Goal: Transaction & Acquisition: Purchase product/service

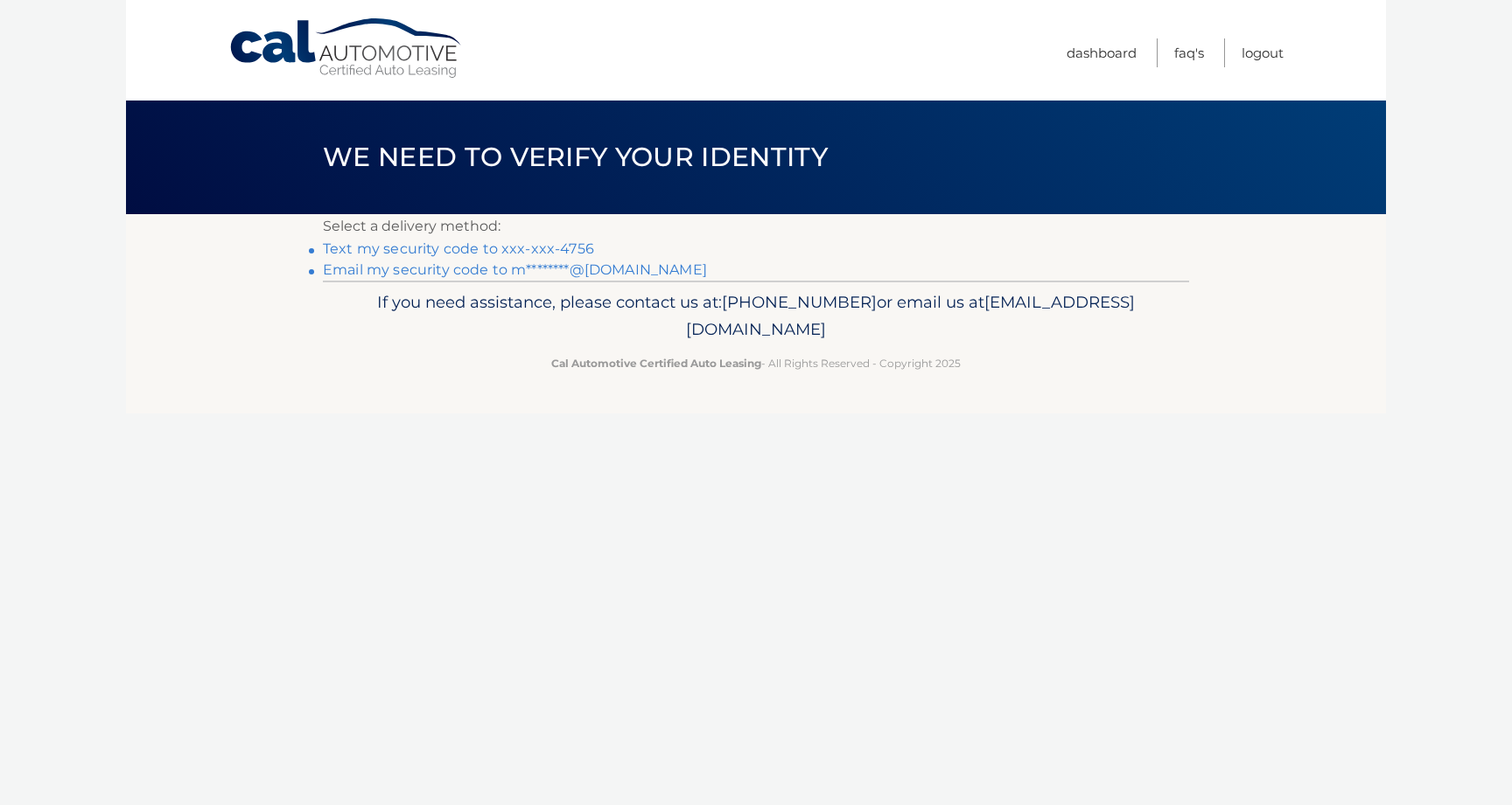
scroll to position [0, 1]
click at [497, 251] on link "Text my security code to xxx-xxx-4756" at bounding box center [458, 249] width 272 height 17
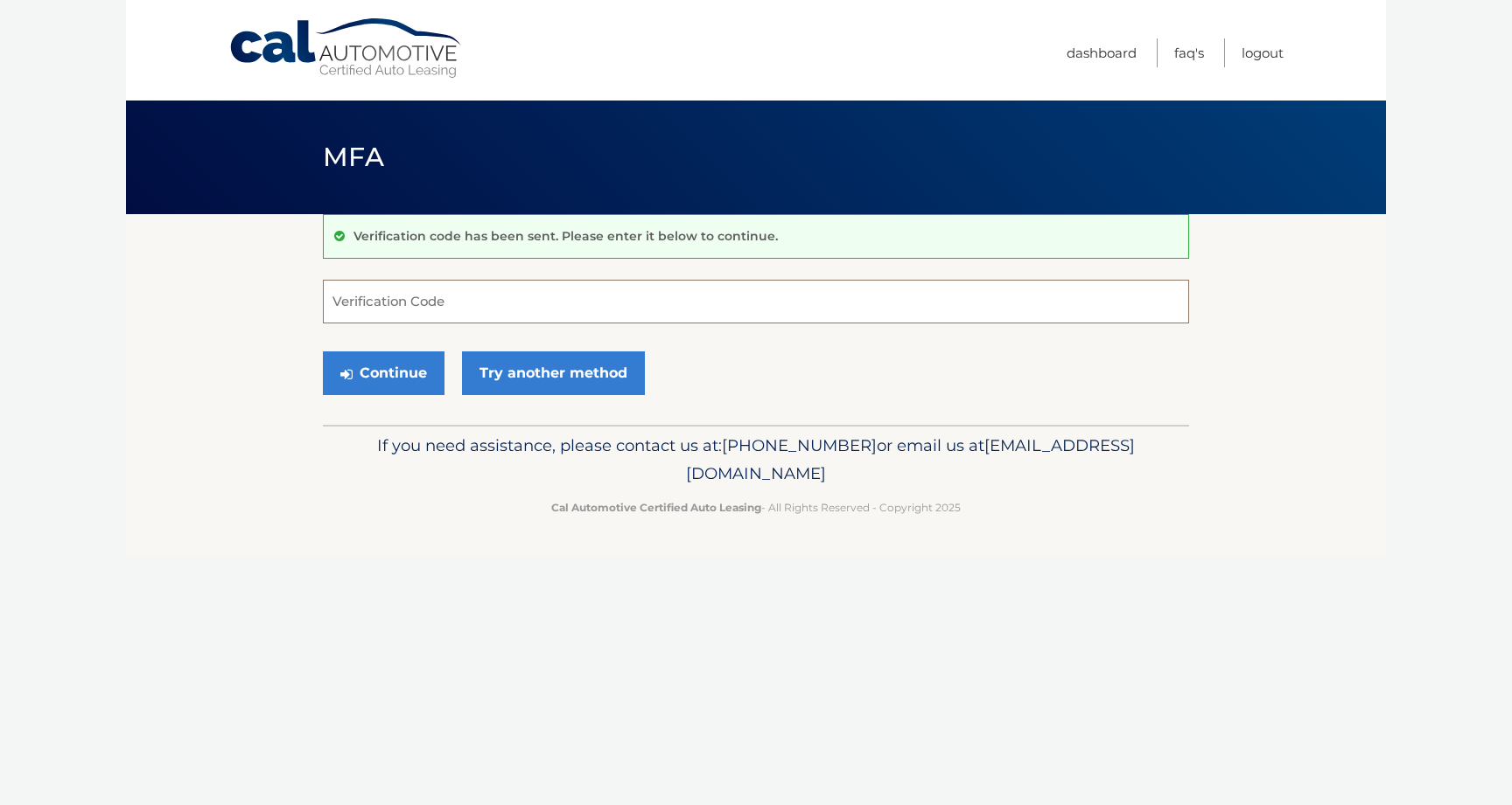
click at [469, 296] on input "Verification Code" at bounding box center [756, 301] width 866 height 44
type input "604685"
click at [398, 369] on button "Continue" at bounding box center [384, 373] width 121 height 44
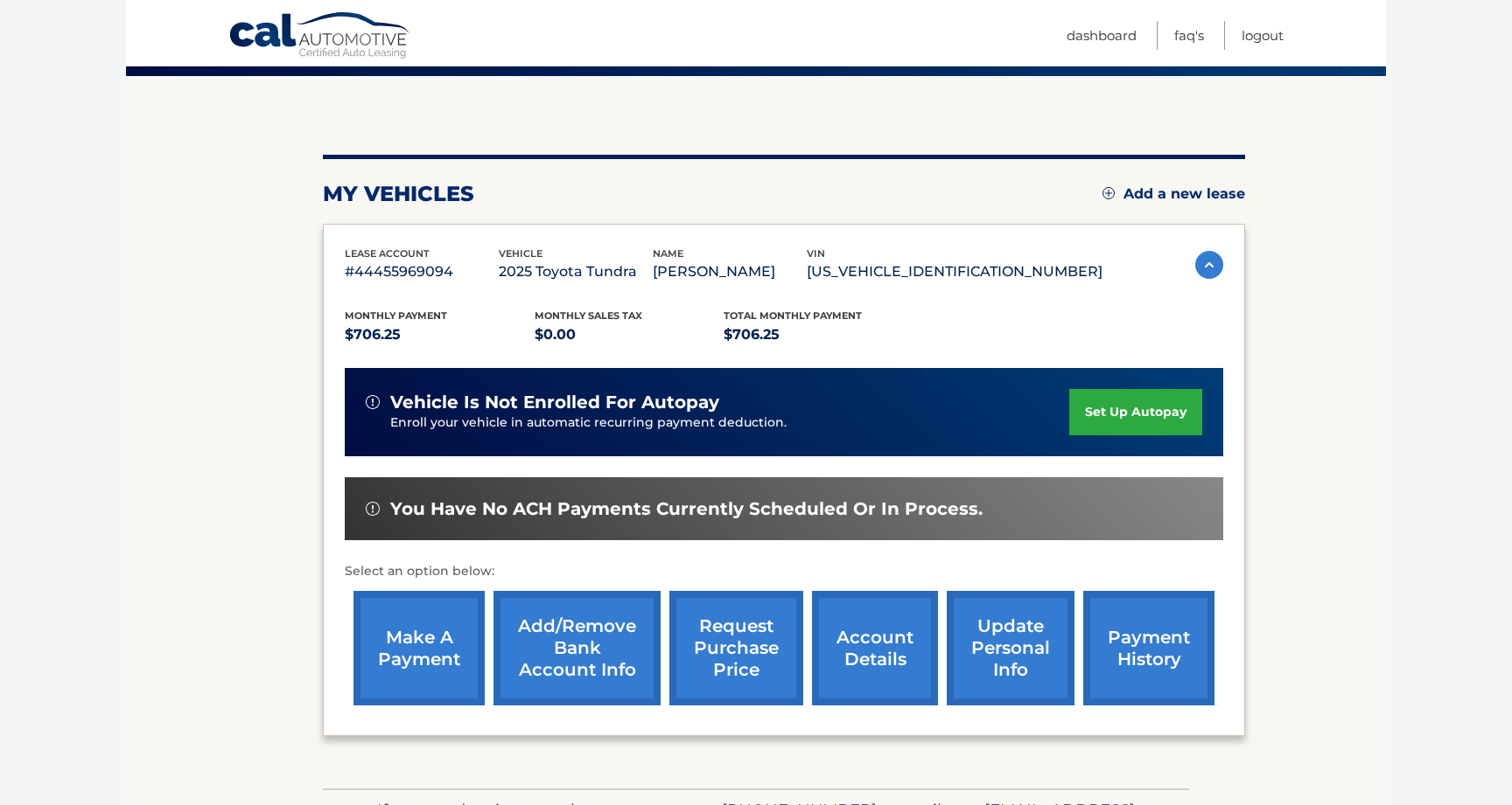
scroll to position [138, 0]
click at [405, 632] on link "make a payment" at bounding box center [419, 648] width 132 height 115
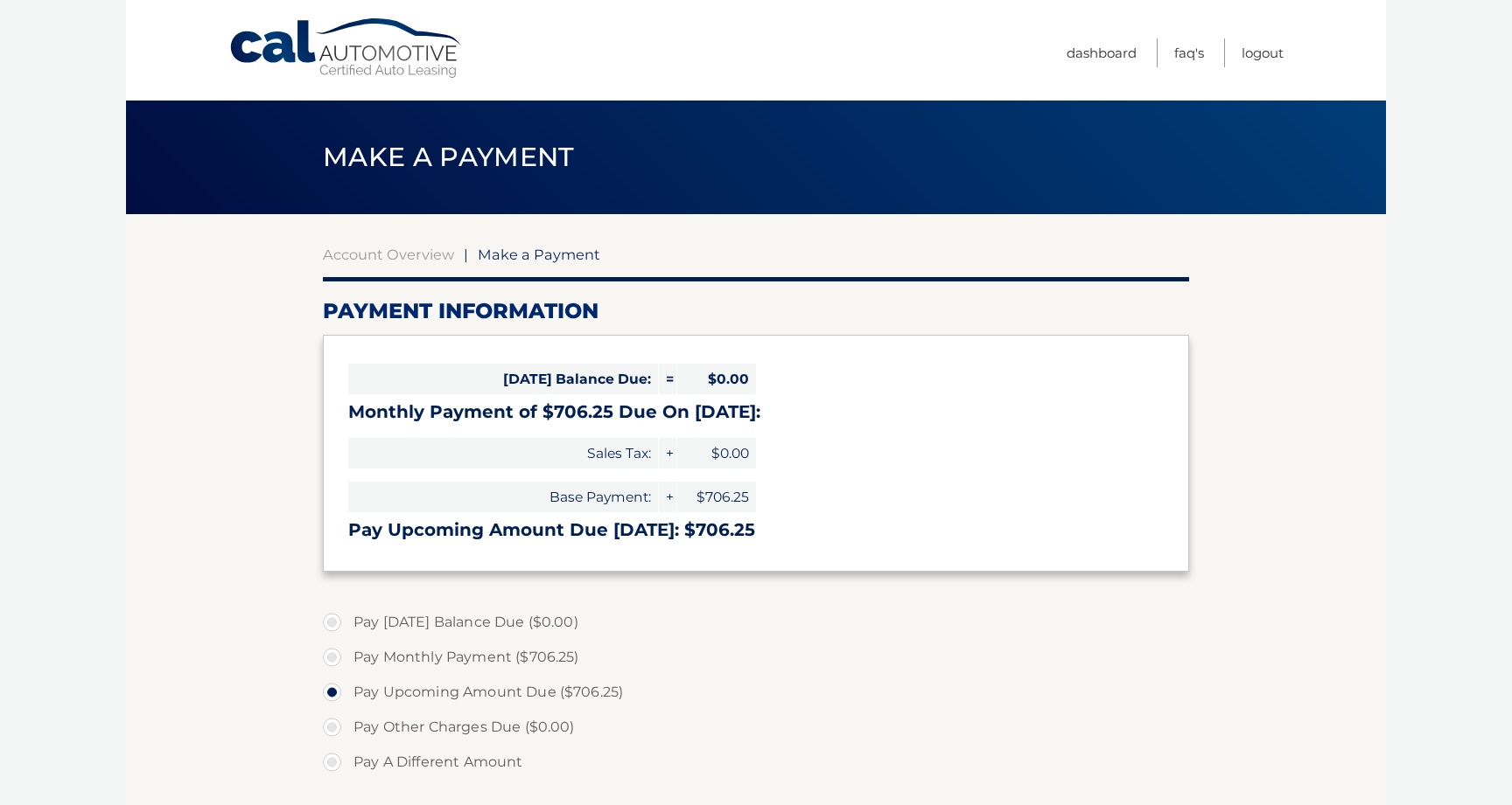
select select "NzUzNjM4YmQtOTMzOS00YTdkLWEwMTYtYWJjMGEyNmMyYjNm"
click at [381, 690] on label "Pay Upcoming Amount Due ($706.25)" at bounding box center [756, 692] width 866 height 35
click at [347, 690] on input "Pay Upcoming Amount Due ($706.25)" at bounding box center [338, 689] width 18 height 28
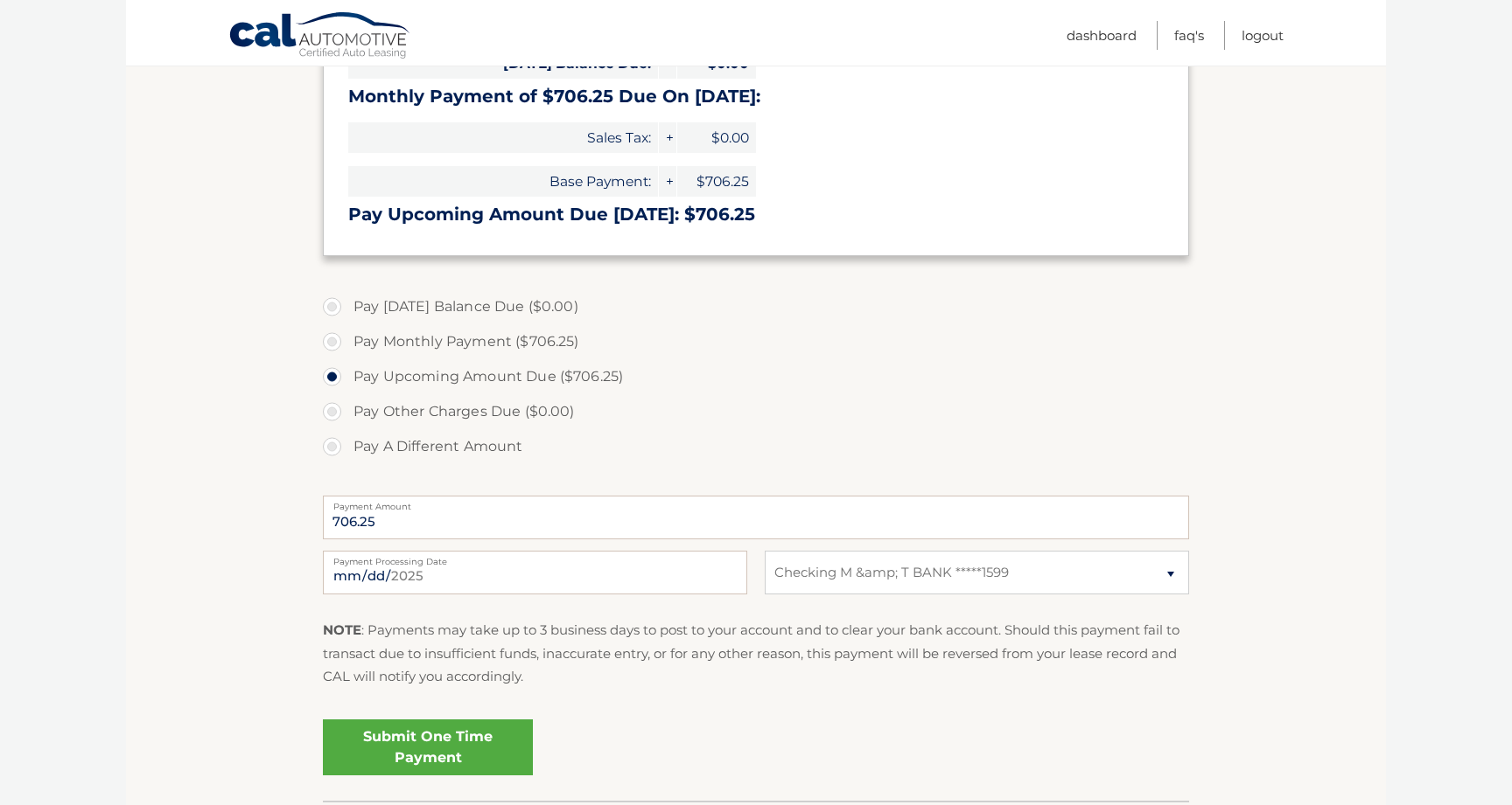
scroll to position [315, 0]
click at [456, 744] on link "Submit One Time Payment" at bounding box center [427, 747] width 210 height 56
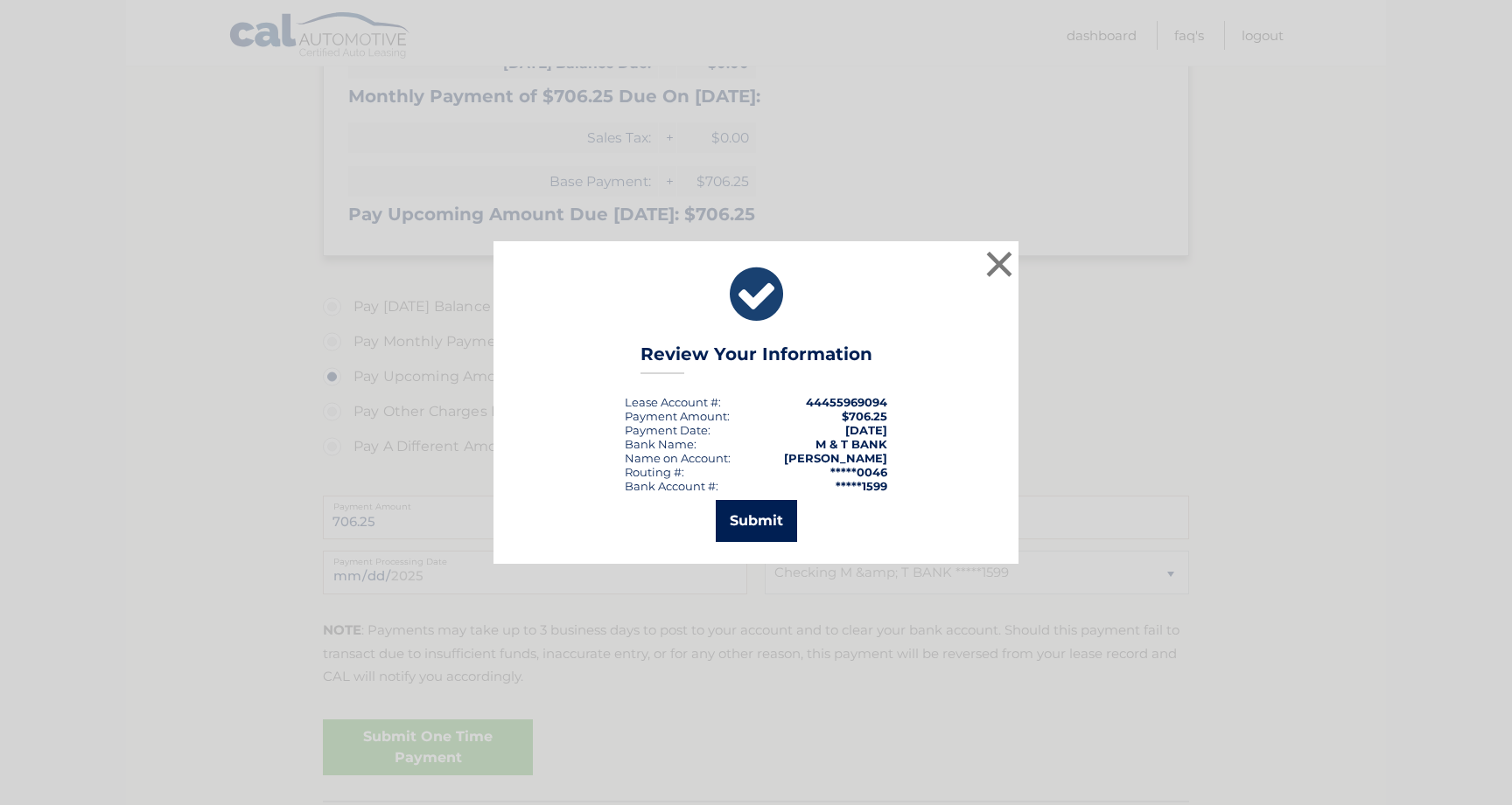
click at [749, 524] on button "Submit" at bounding box center [756, 520] width 81 height 42
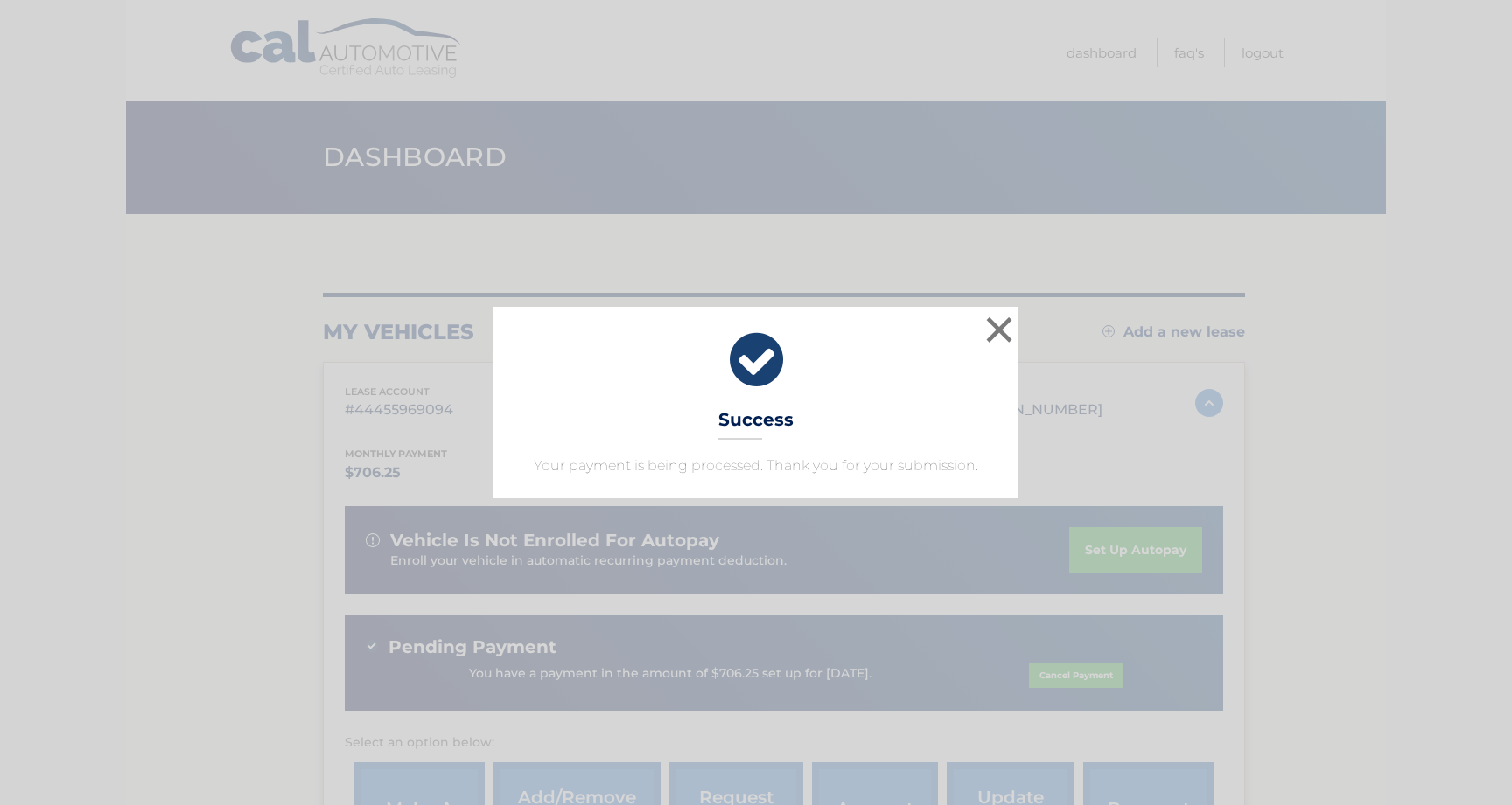
click at [988, 327] on button "×" at bounding box center [999, 329] width 35 height 35
